Goal: Information Seeking & Learning: Learn about a topic

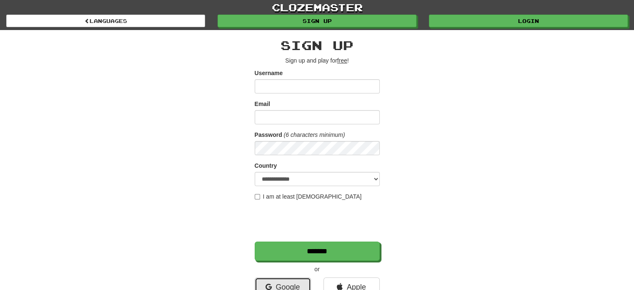
click at [280, 285] on link "Google" at bounding box center [283, 286] width 56 height 19
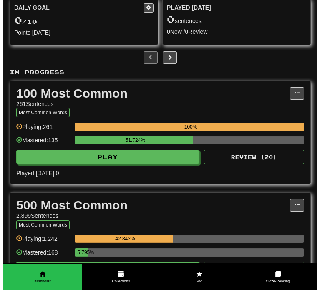
scroll to position [167, 0]
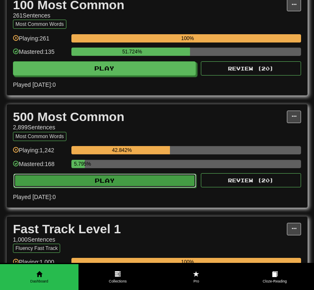
click at [96, 177] on button "Play" at bounding box center [104, 181] width 183 height 14
select select "**"
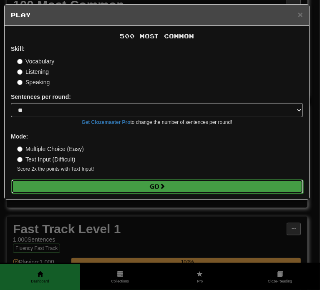
click at [128, 190] on button "Go" at bounding box center [157, 186] width 292 height 14
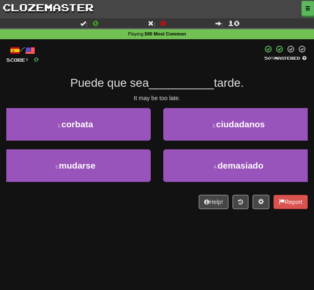
click at [28, 91] on div "Puede que sea __________ tarde." at bounding box center [156, 83] width 301 height 15
